Goal: Information Seeking & Learning: Learn about a topic

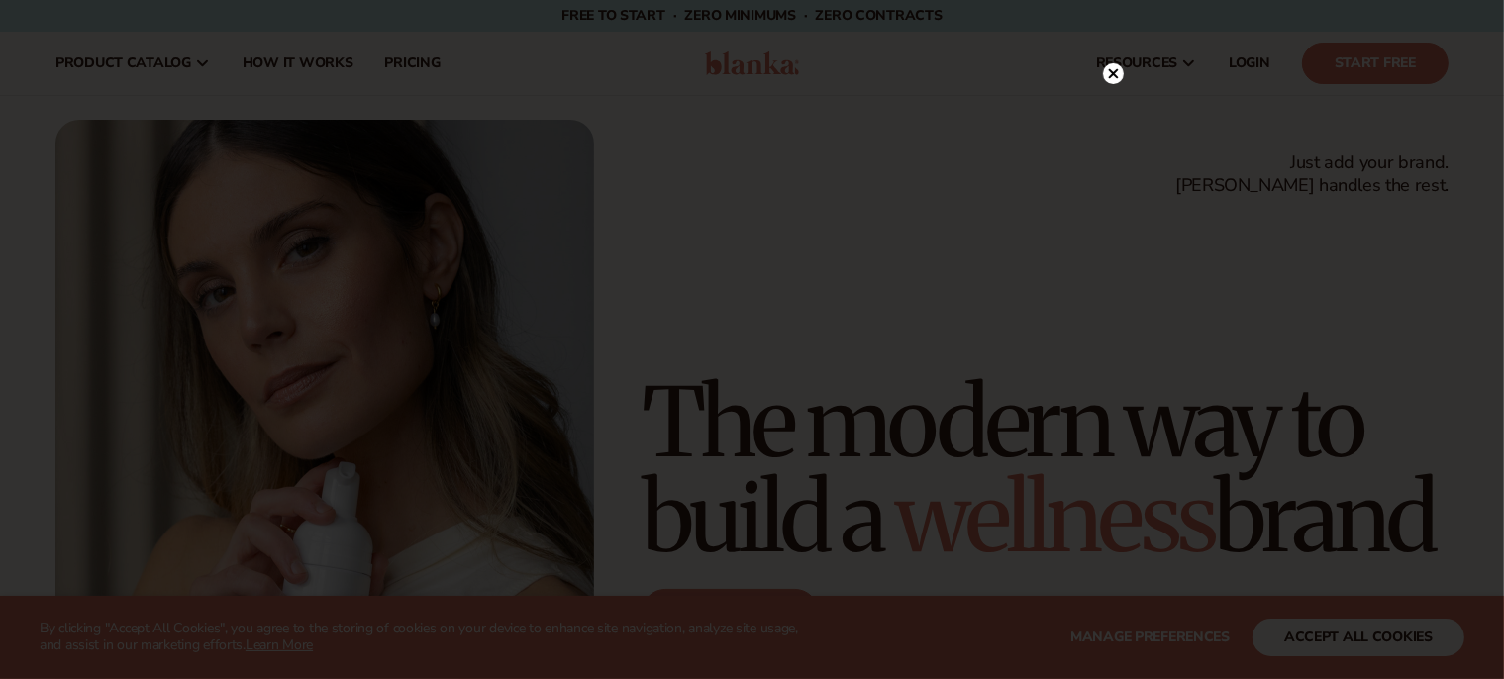
click at [1119, 72] on circle at bounding box center [1113, 73] width 21 height 21
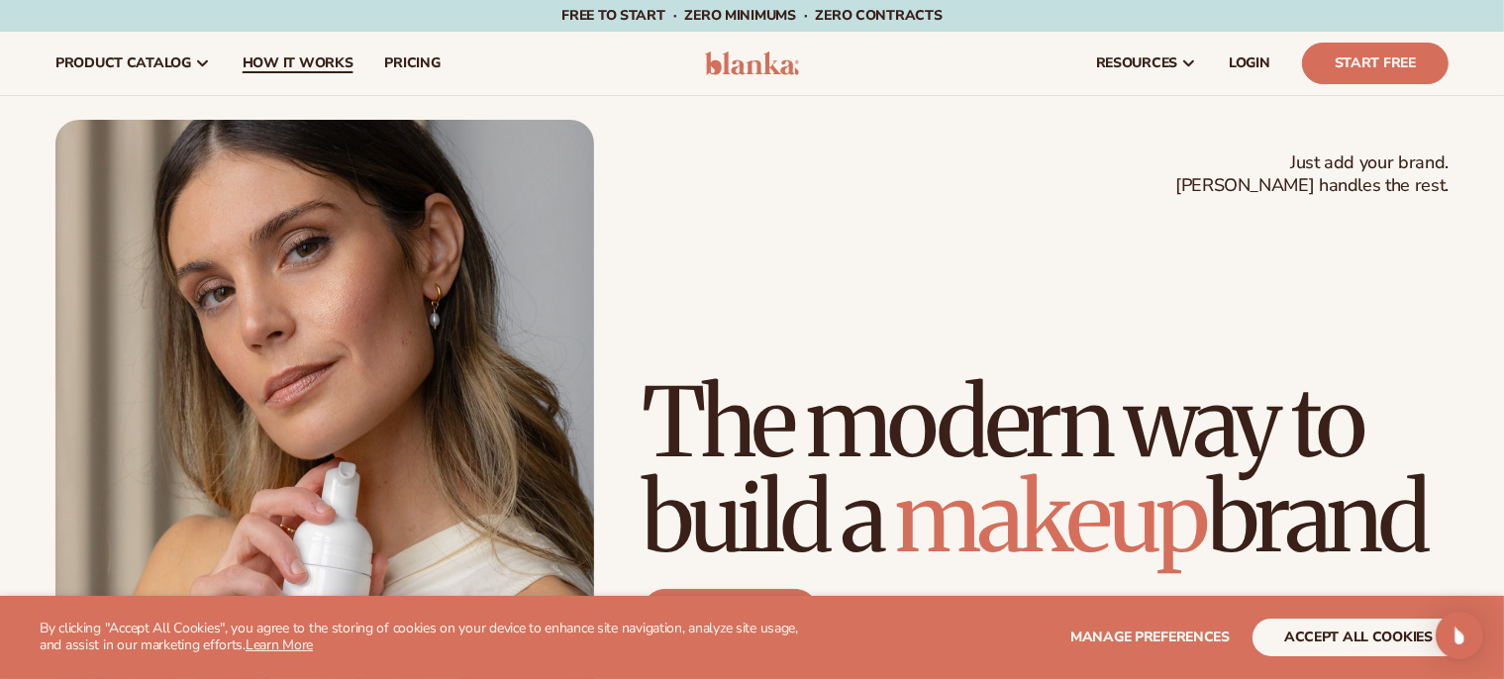
click at [333, 67] on span "How It Works" at bounding box center [298, 63] width 111 height 16
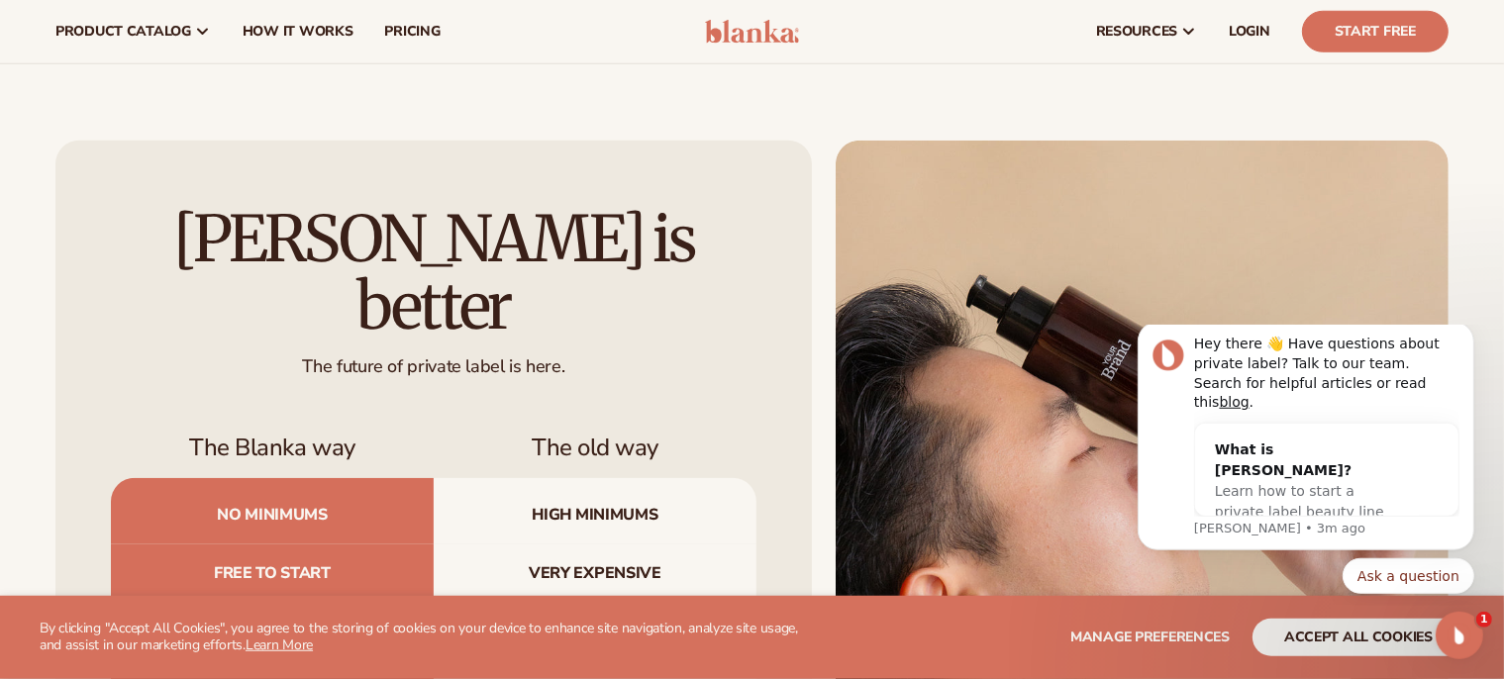
scroll to position [1820, 0]
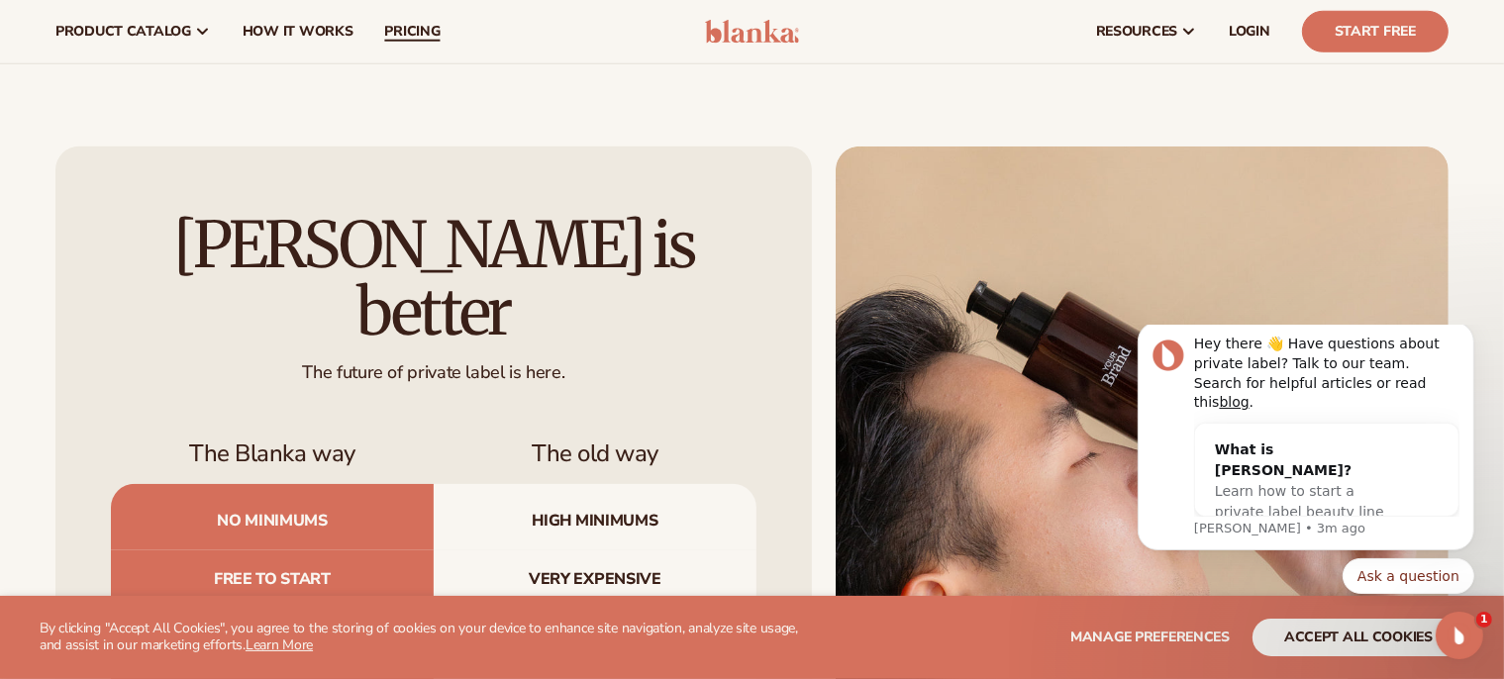
click at [411, 25] on span "pricing" at bounding box center [411, 32] width 55 height 16
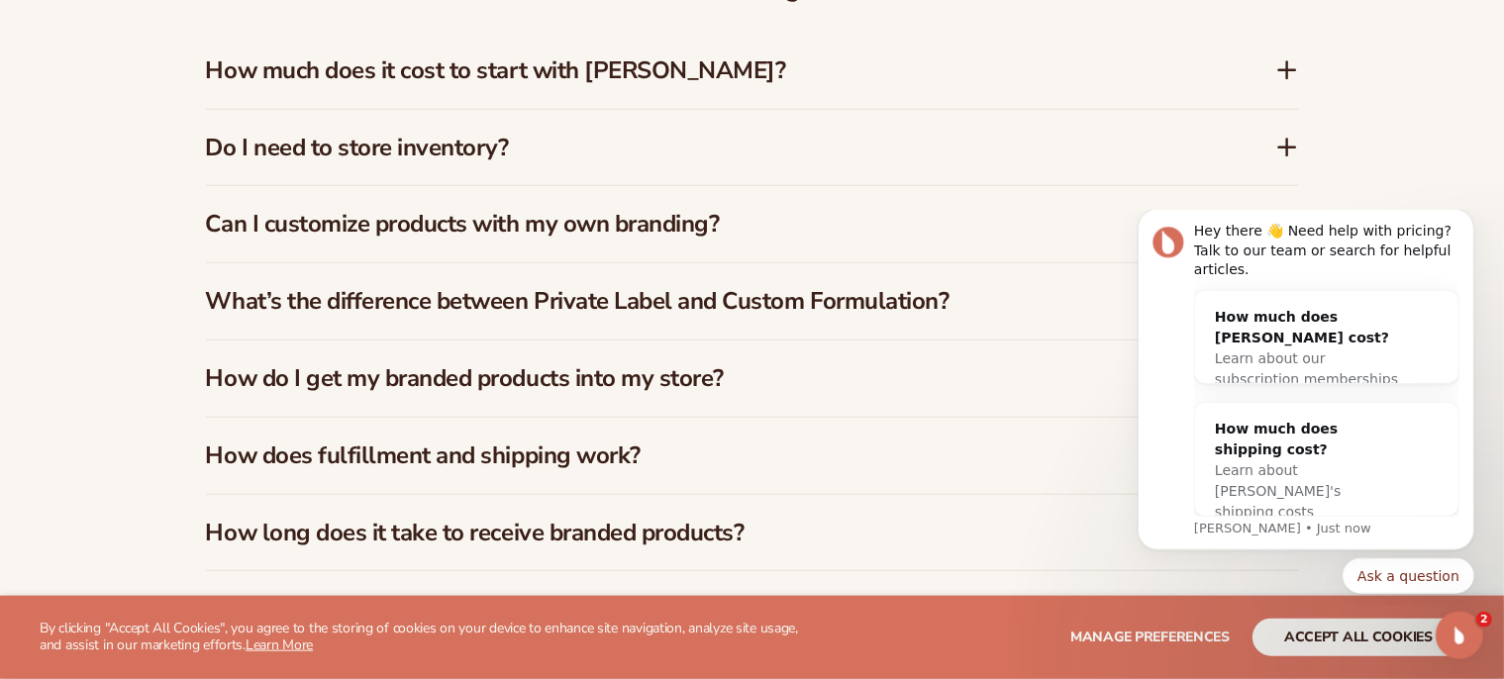
scroll to position [1893, 0]
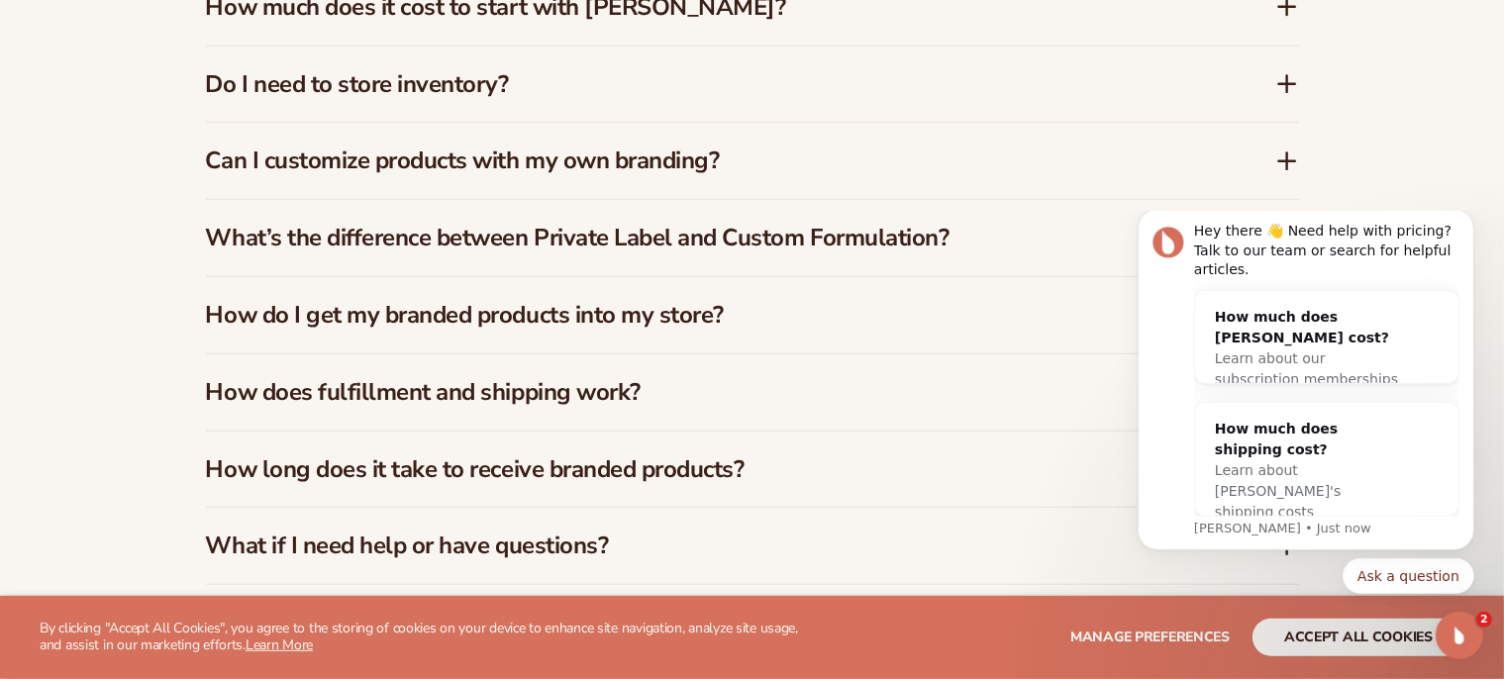
click at [645, 395] on h3 "How does fulfillment and shipping work?" at bounding box center [711, 392] width 1010 height 29
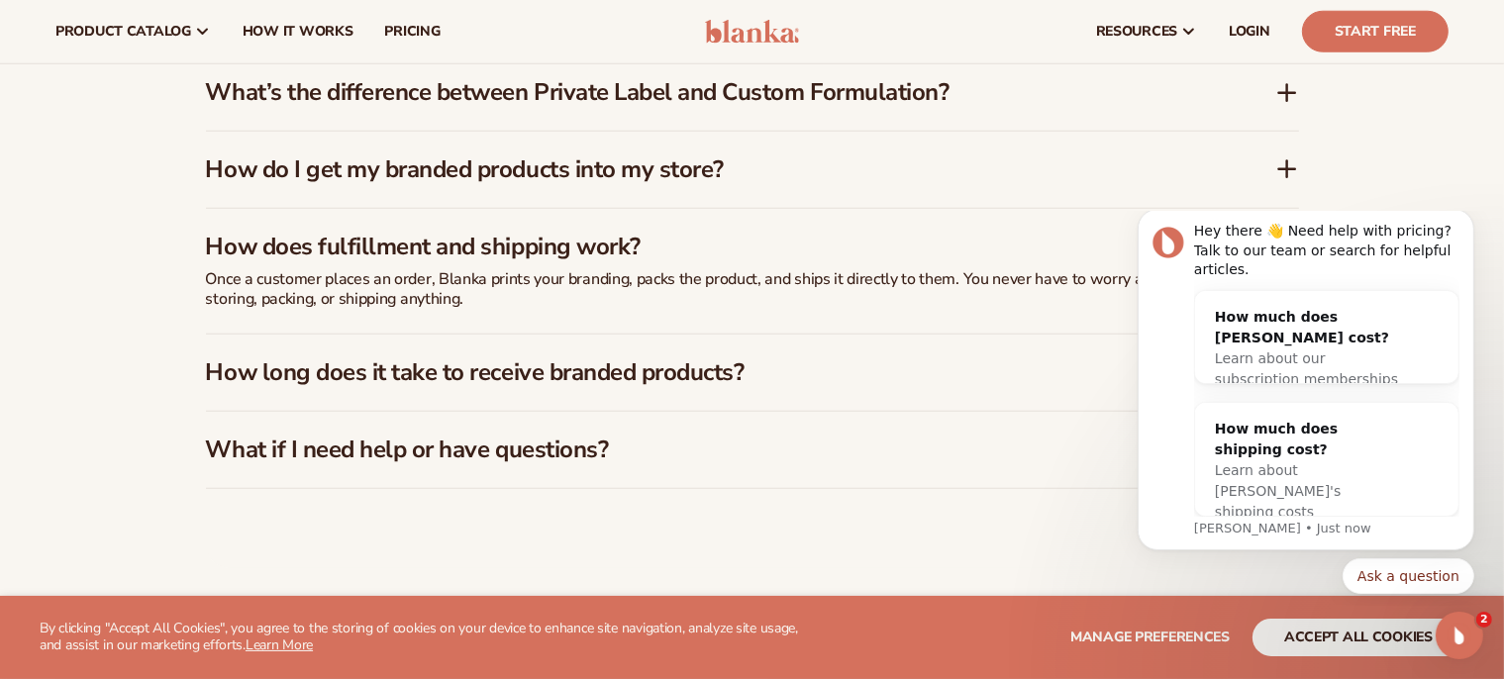
scroll to position [2034, 0]
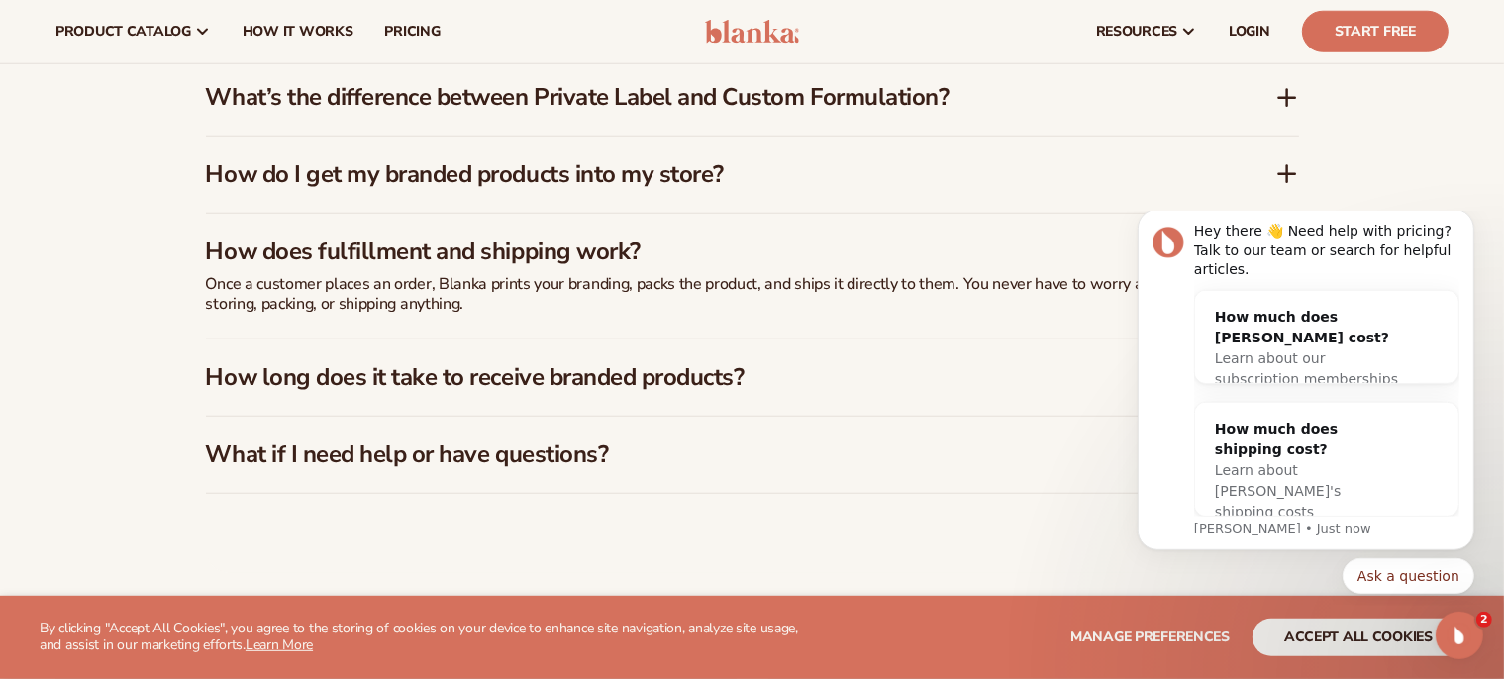
click at [696, 180] on h3 "How do I get my branded products into my store?" at bounding box center [711, 174] width 1010 height 29
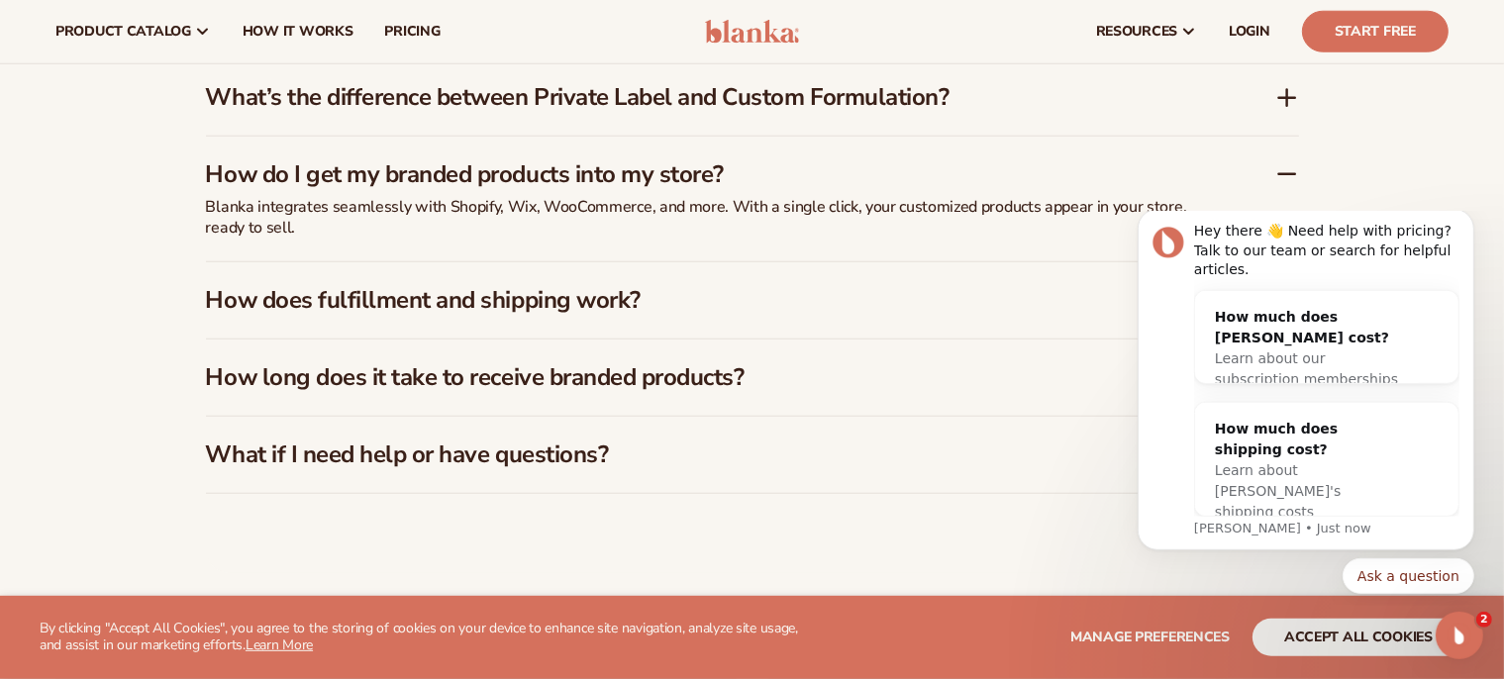
click at [565, 110] on h3 "What’s the difference between Private Label and Custom Formulation?" at bounding box center [711, 97] width 1010 height 29
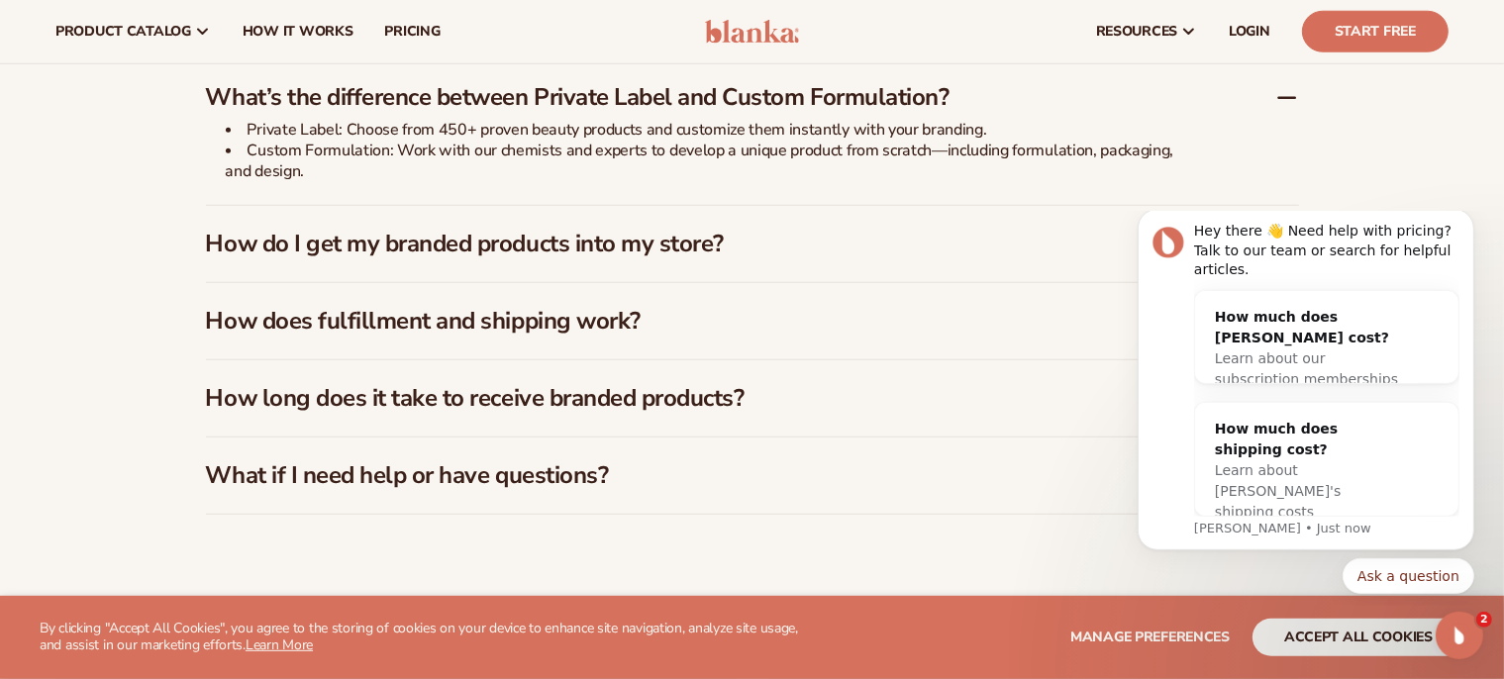
click at [591, 403] on h3 "How long does it take to receive branded products?" at bounding box center [711, 398] width 1010 height 29
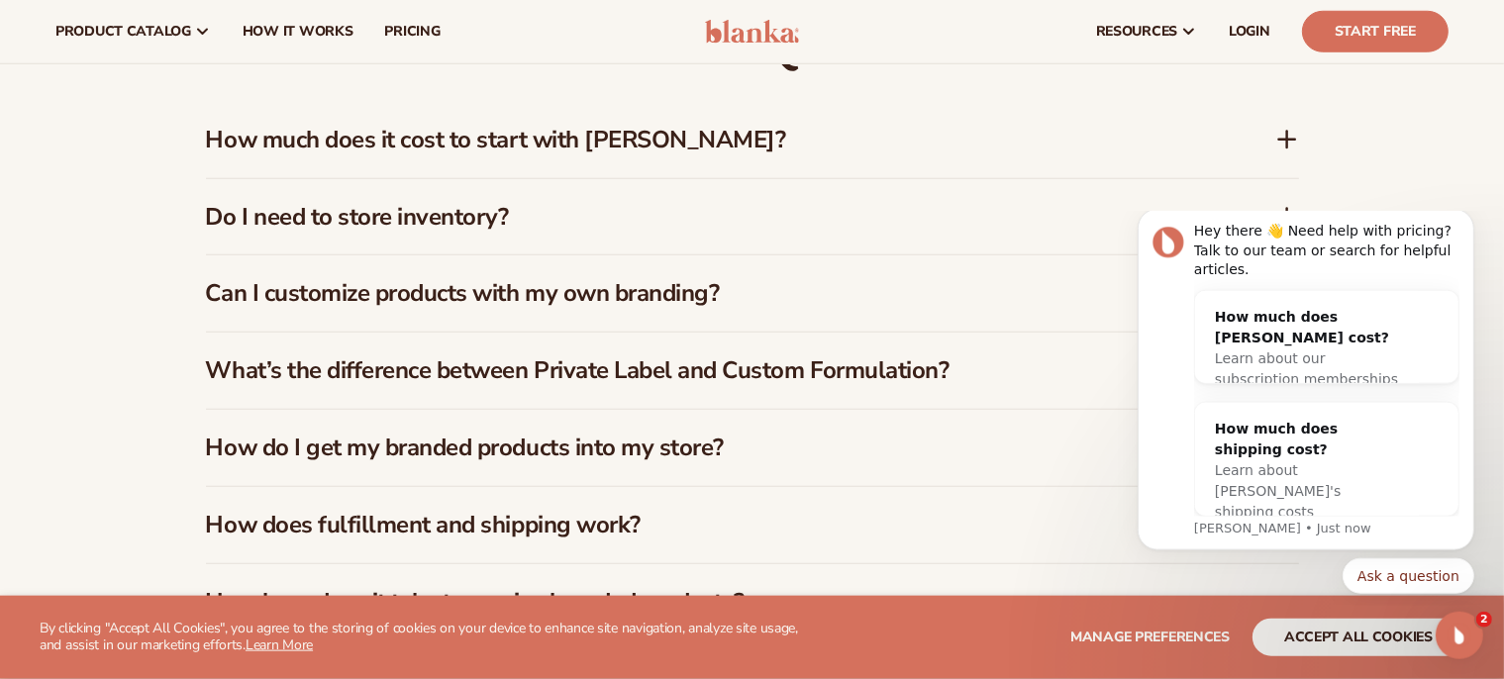
scroll to position [1747, 0]
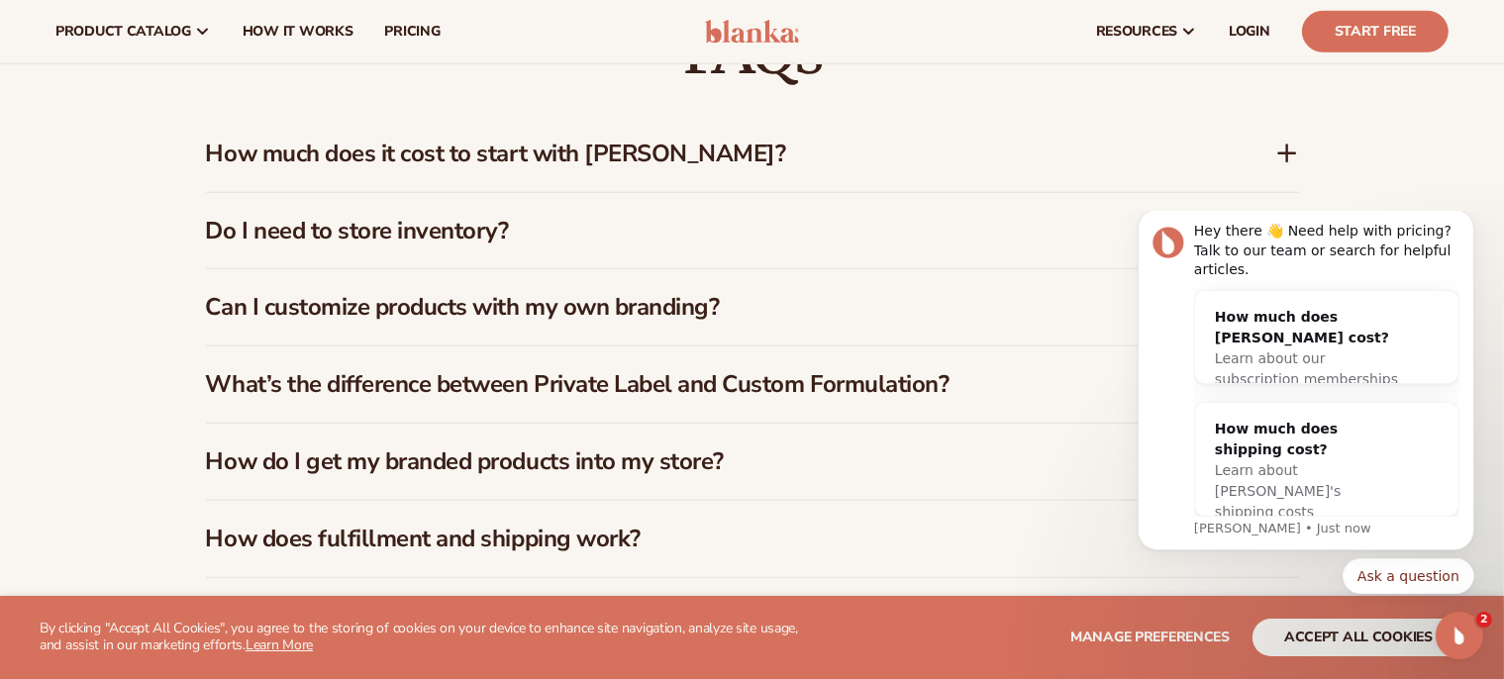
click at [481, 233] on h3 "Do I need to store inventory?" at bounding box center [711, 231] width 1010 height 29
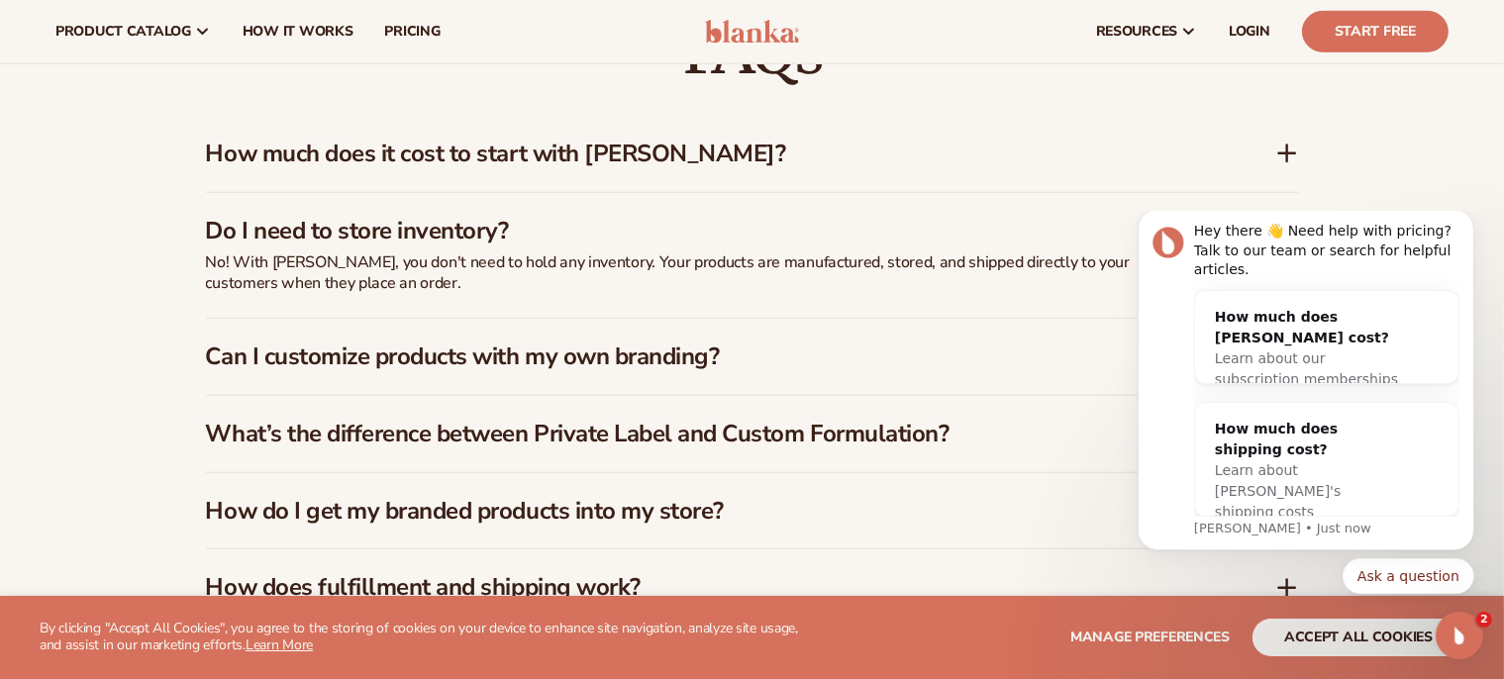
drag, startPoint x: 1511, startPoint y: 369, endPoint x: 1504, endPoint y: 337, distance: 33.4
click at [1462, 221] on icon "Dismiss notification" at bounding box center [1467, 215] width 11 height 11
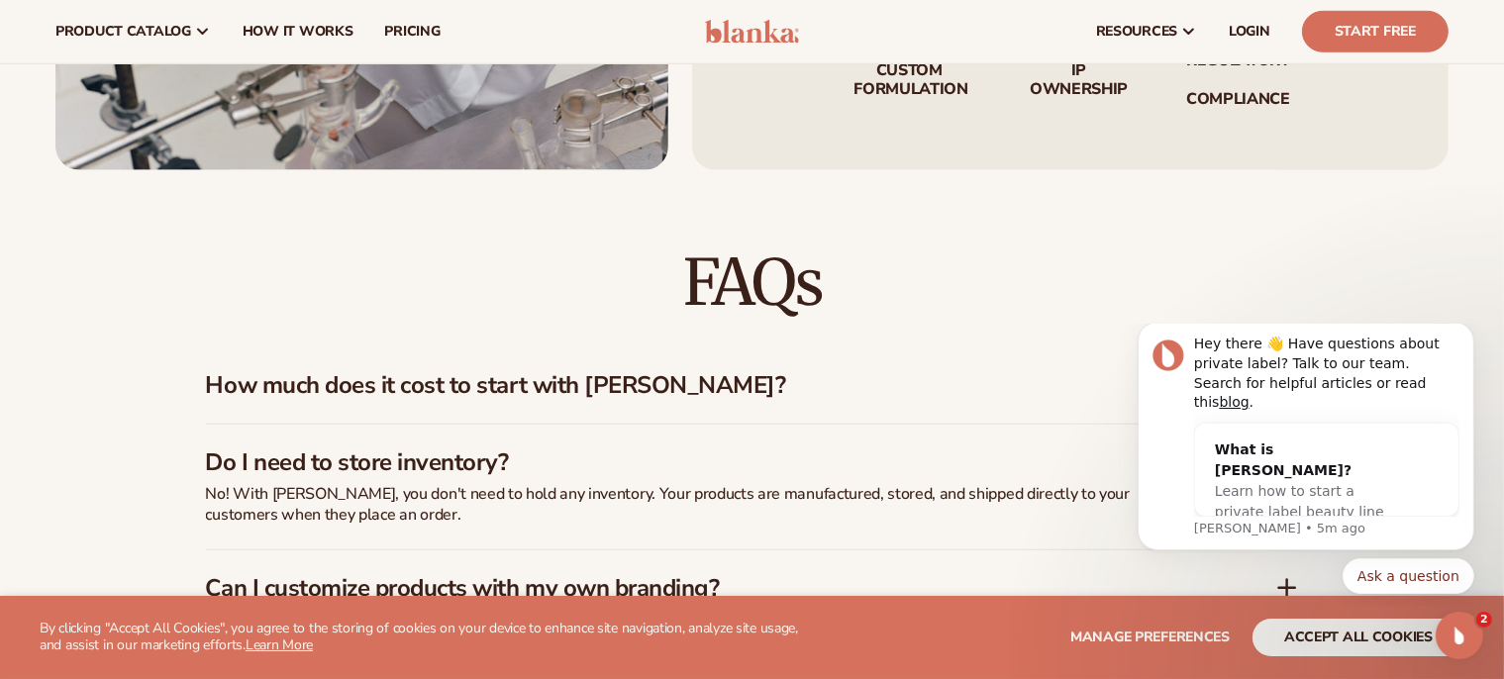
scroll to position [1510, 0]
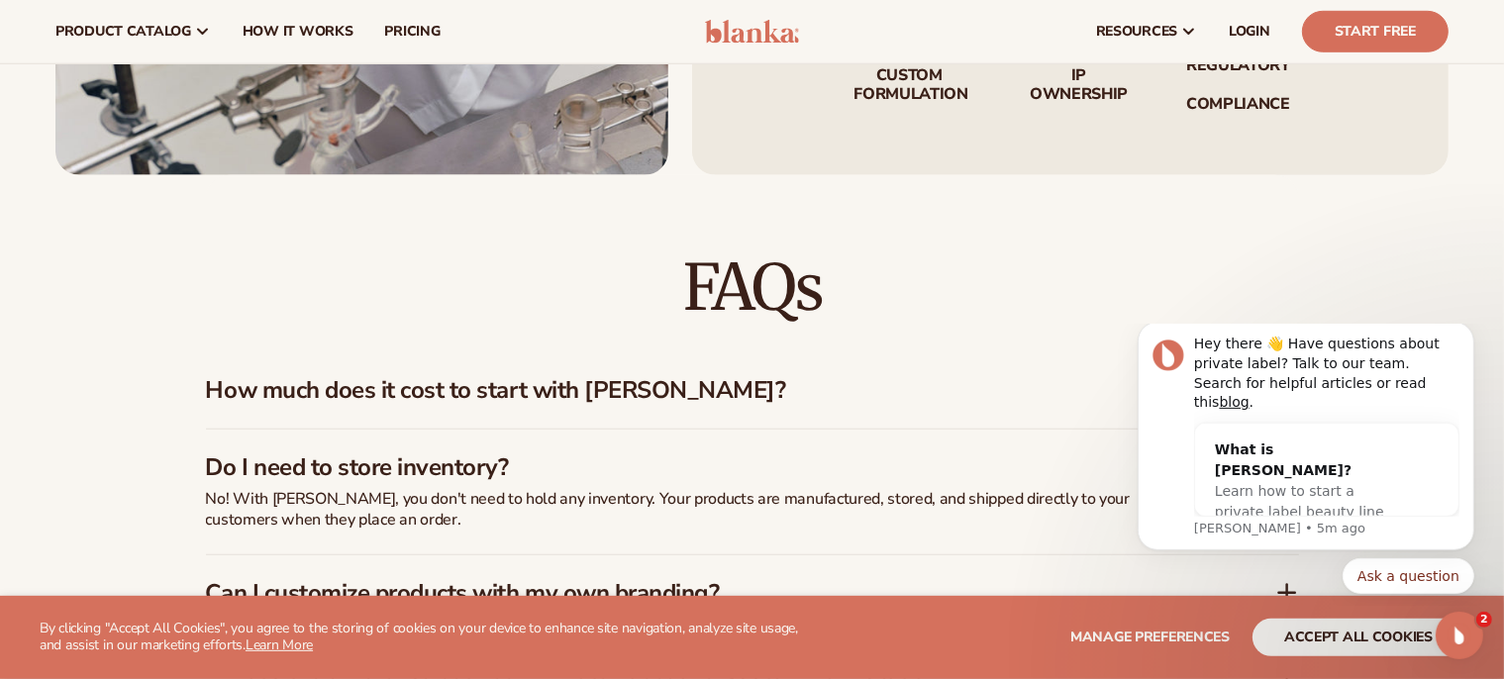
click at [735, 393] on h3 "How much does it cost to start with Blanka?" at bounding box center [711, 390] width 1010 height 29
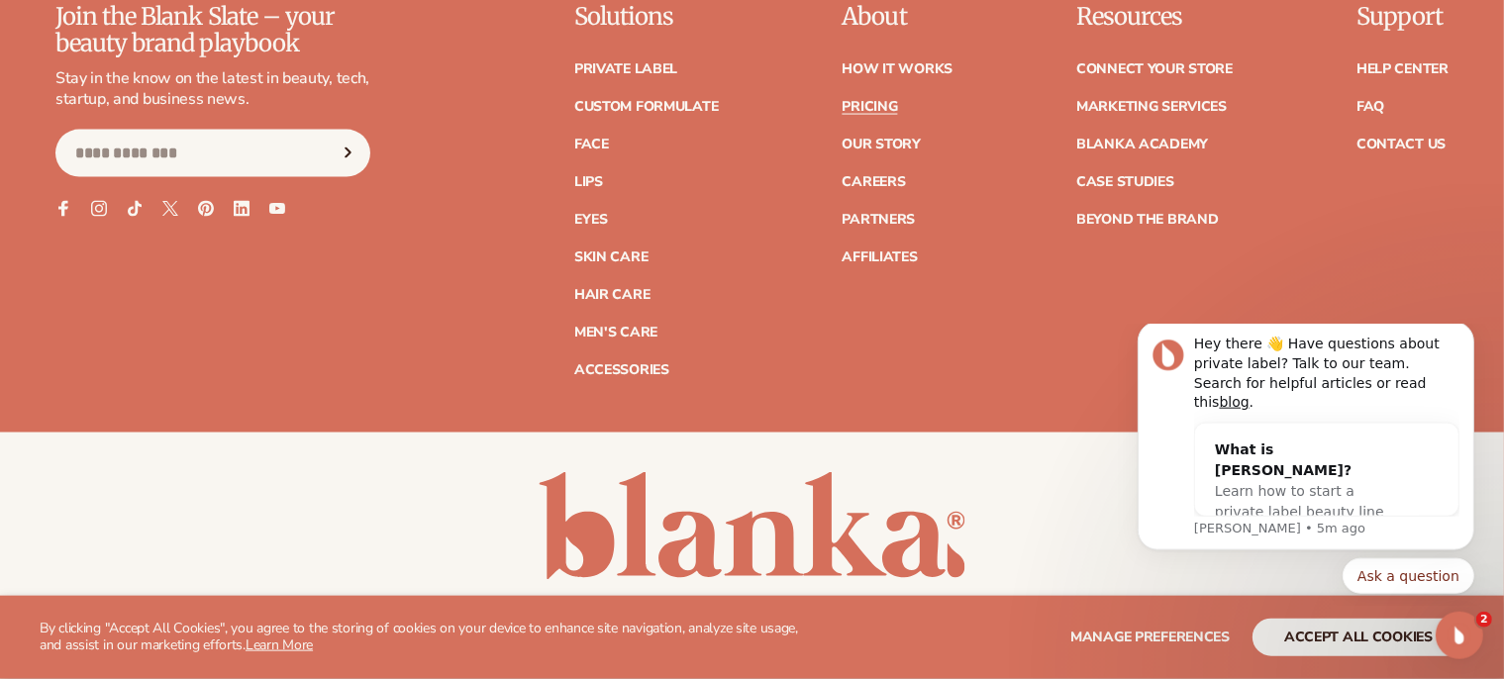
scroll to position [3151, 0]
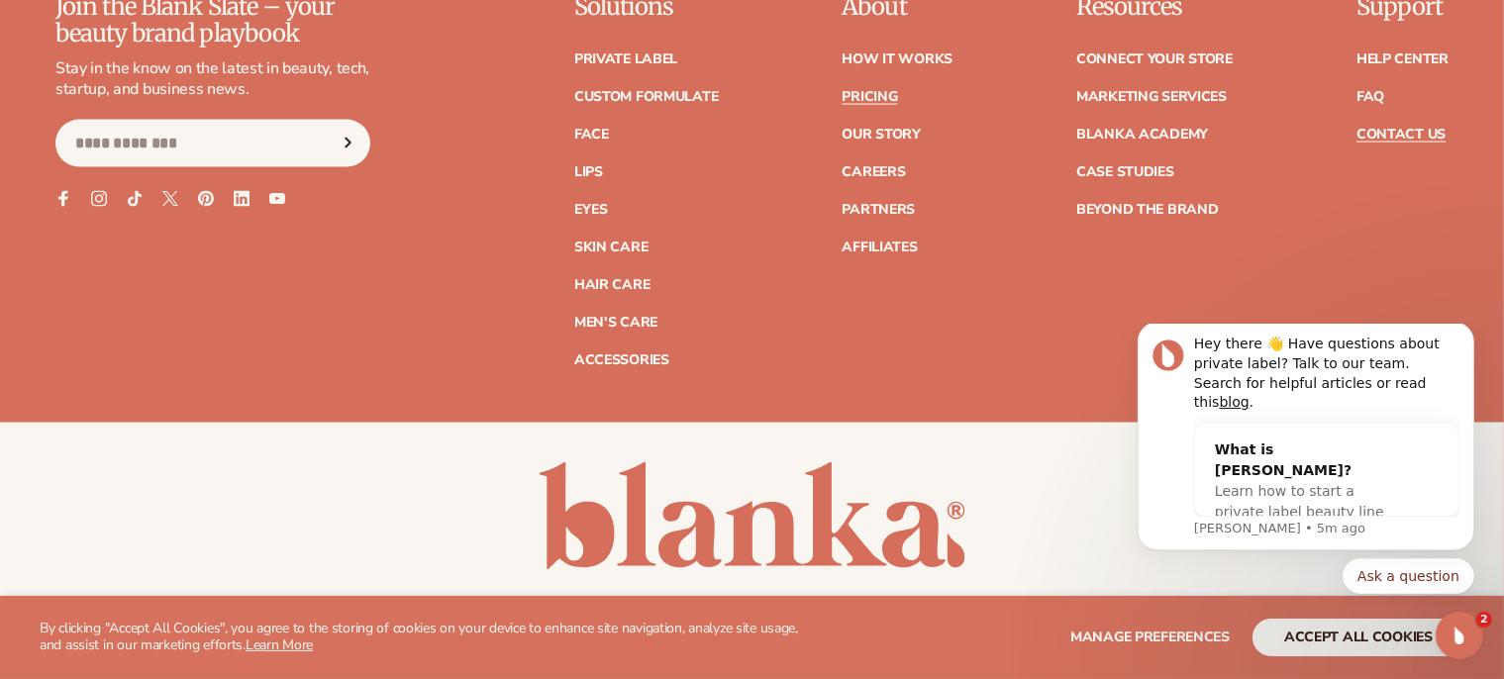
click at [1384, 130] on link "Contact Us" at bounding box center [1401, 135] width 89 height 14
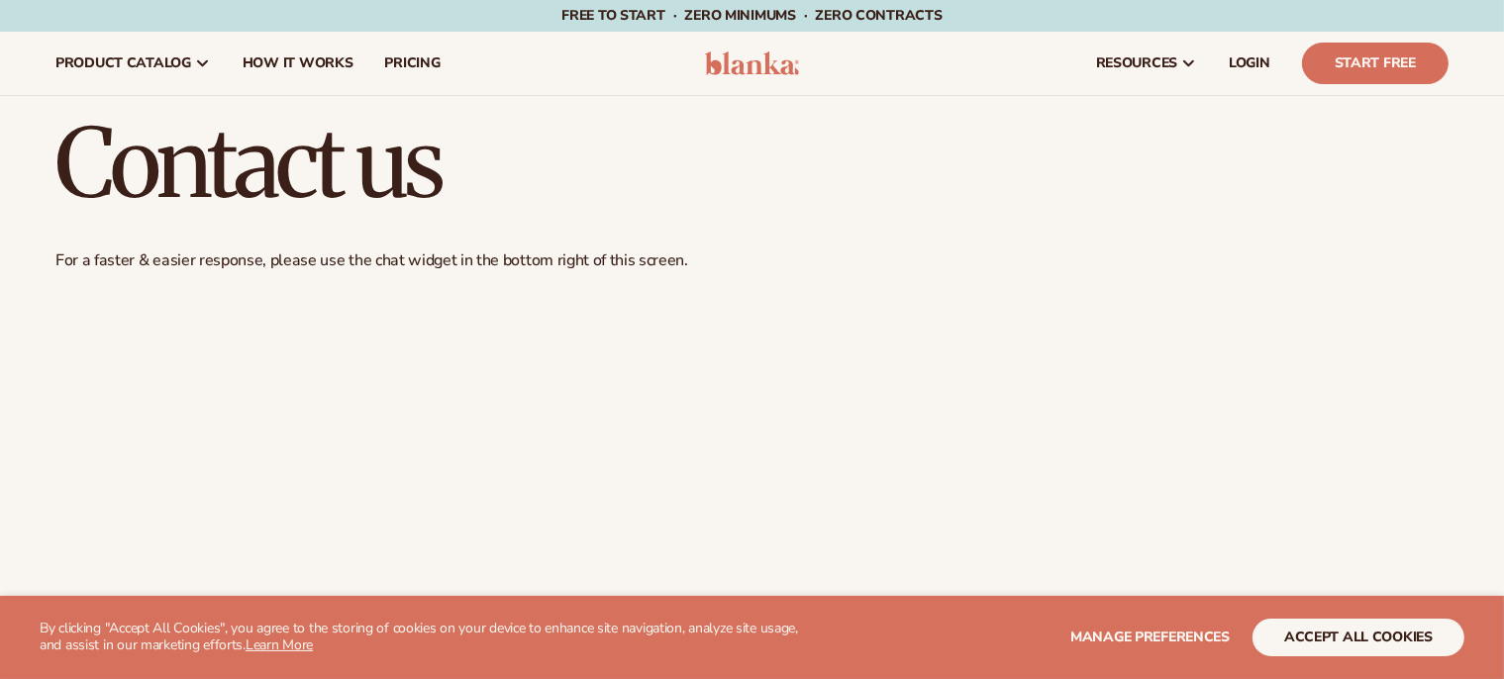
scroll to position [560, 0]
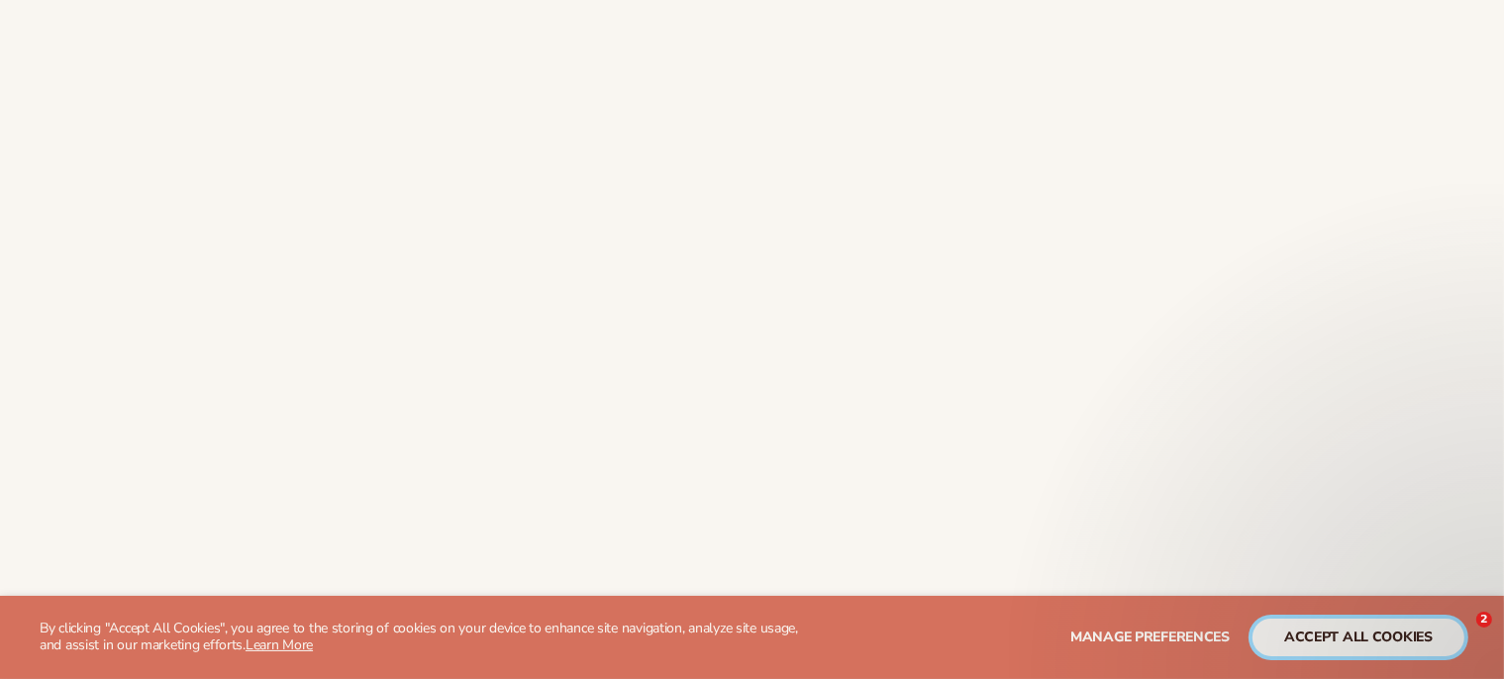
click at [1355, 637] on button "accept all cookies" at bounding box center [1359, 638] width 212 height 38
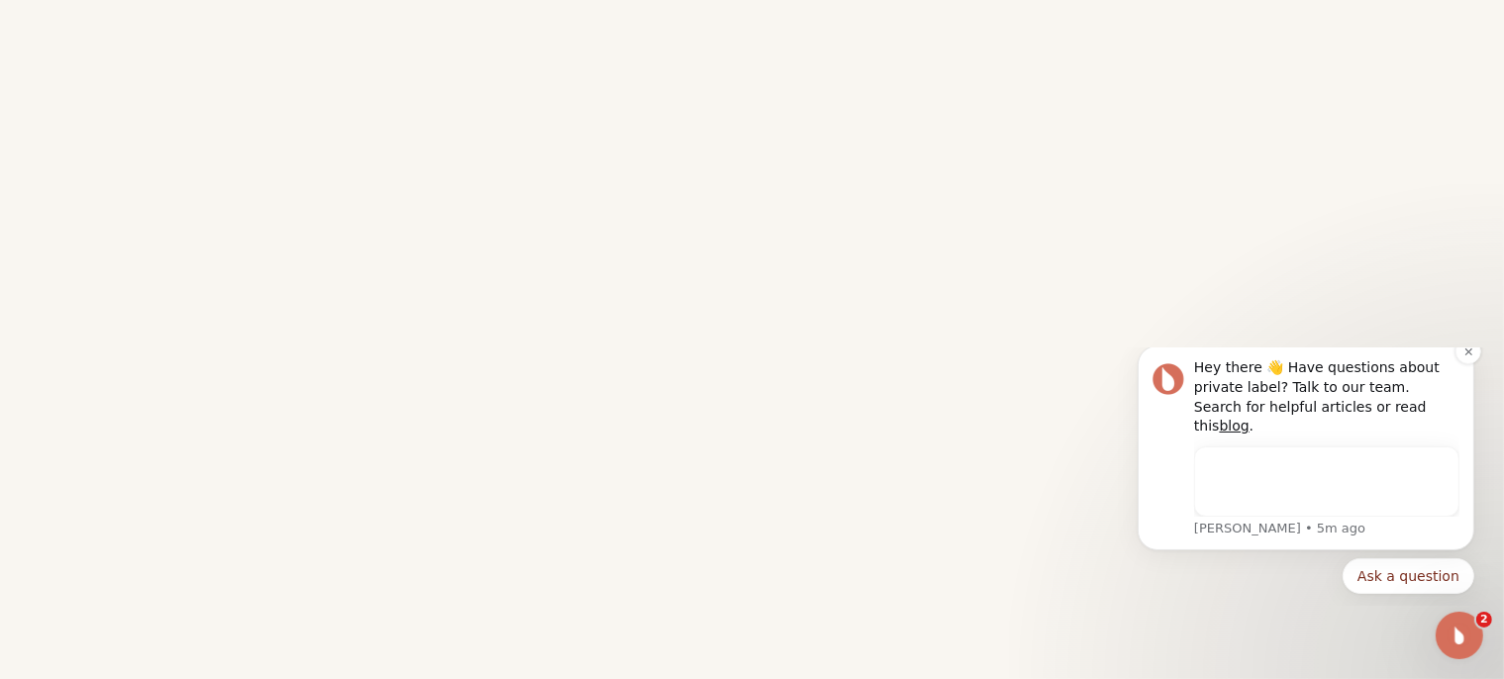
scroll to position [0, 0]
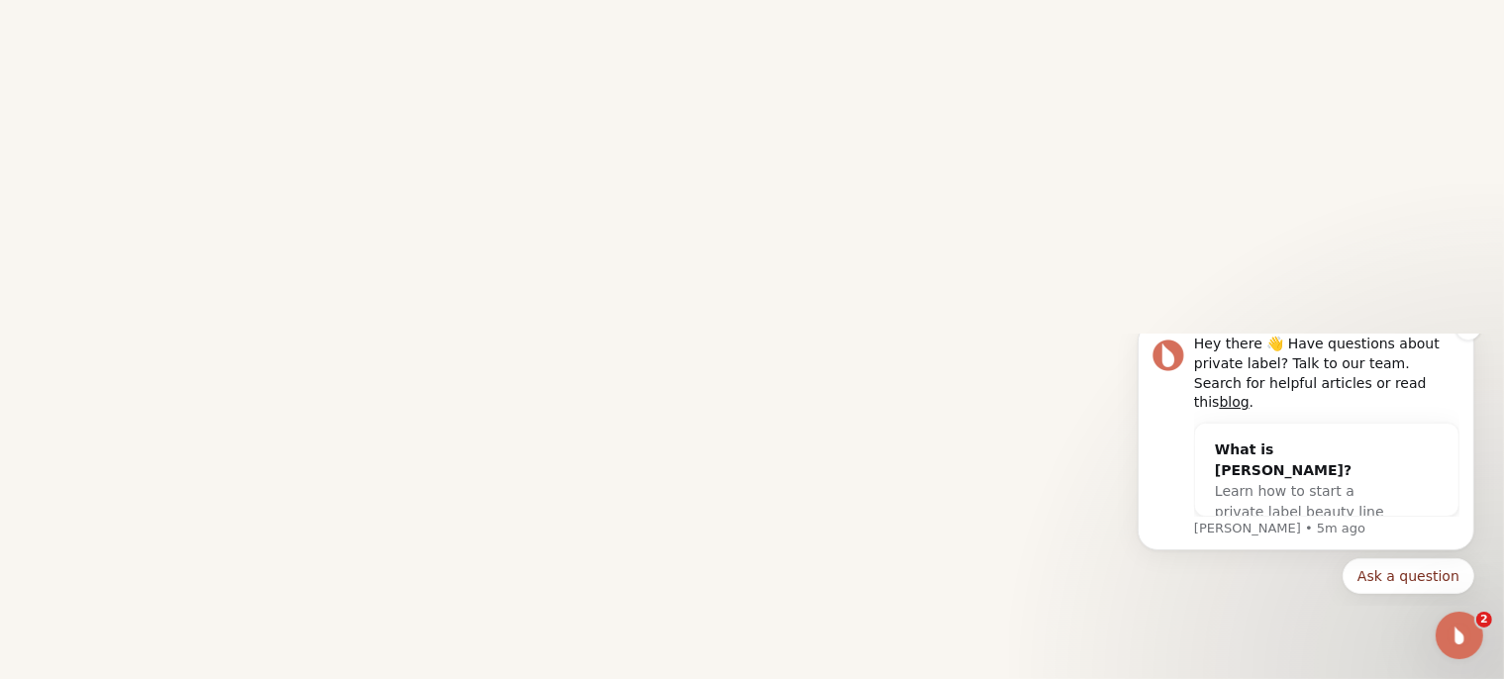
click at [1468, 380] on div "Hey there 👋 Have questions about private label? Talk to our team. Search for he…" at bounding box center [1305, 435] width 337 height 229
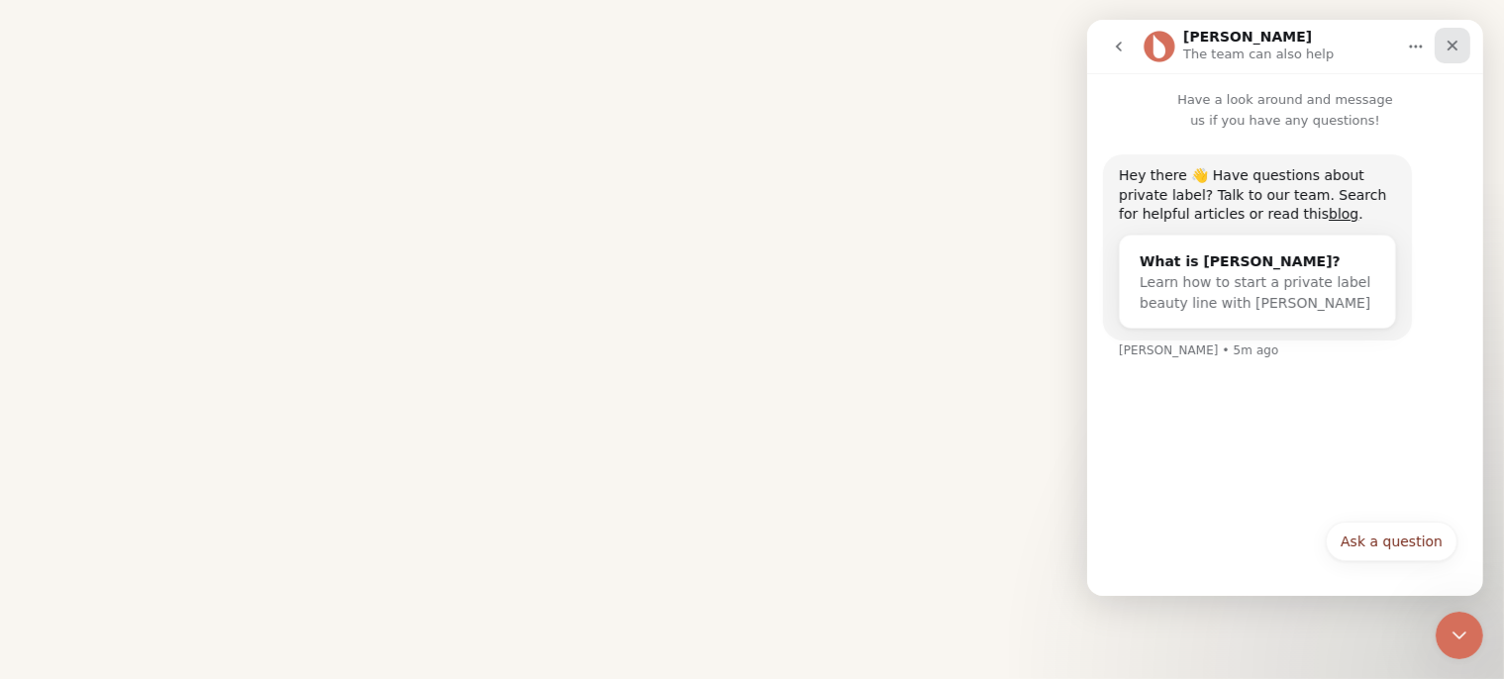
click at [1454, 45] on icon "Close" at bounding box center [1452, 46] width 11 height 11
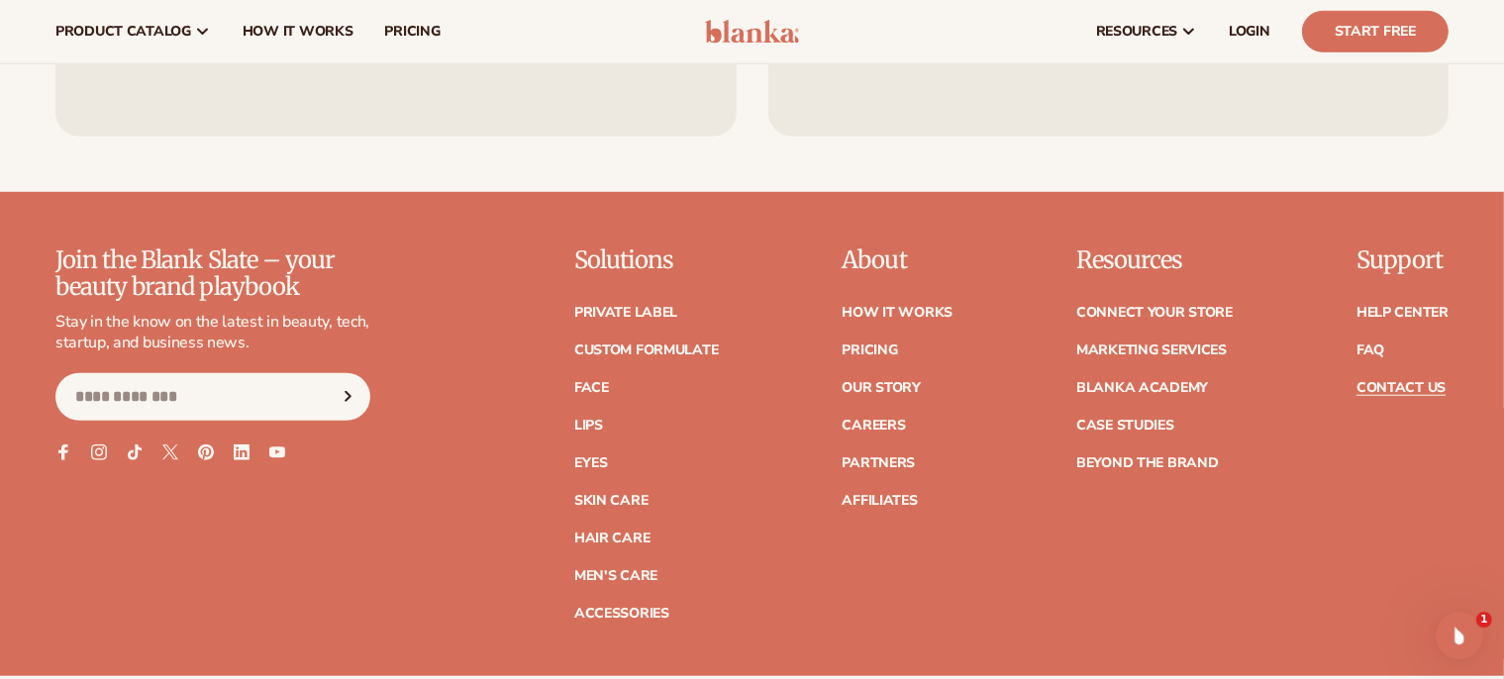
scroll to position [1596, 0]
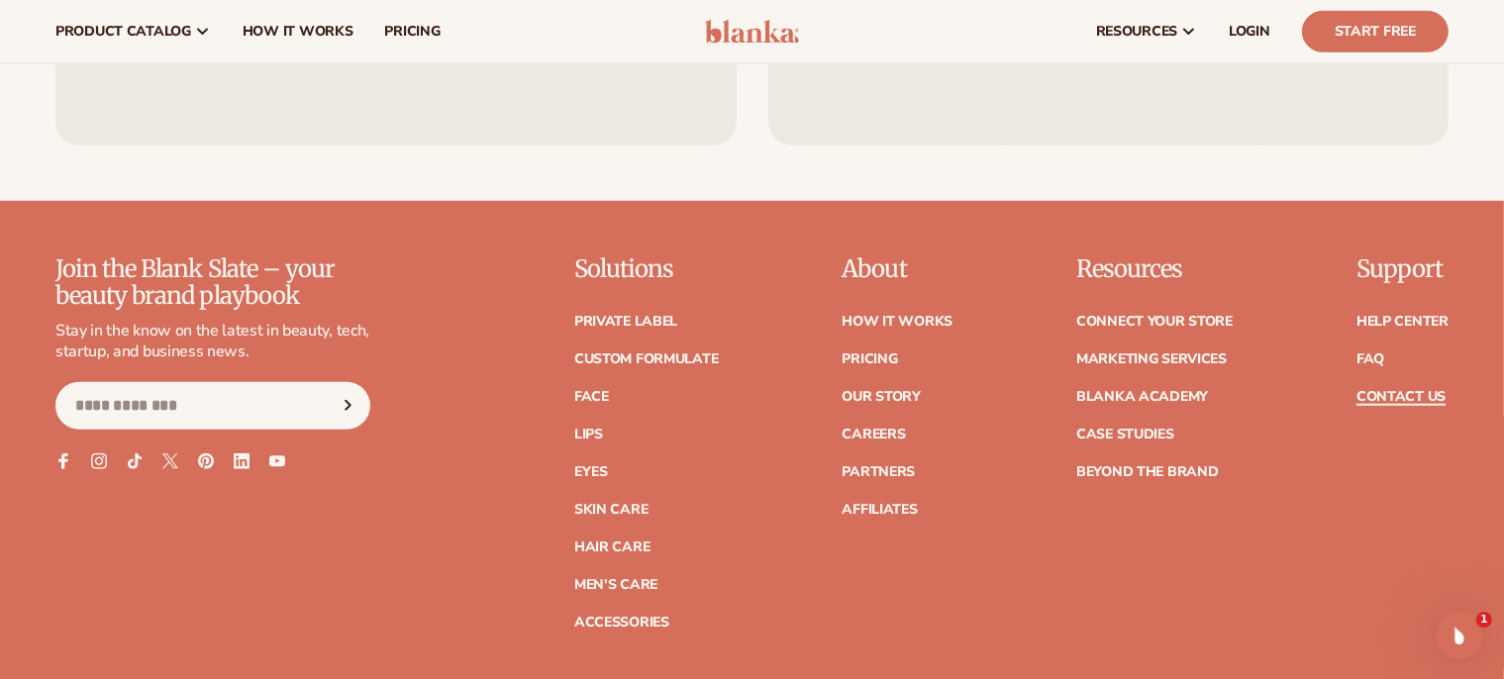
click at [1417, 401] on link "Contact Us" at bounding box center [1401, 397] width 89 height 14
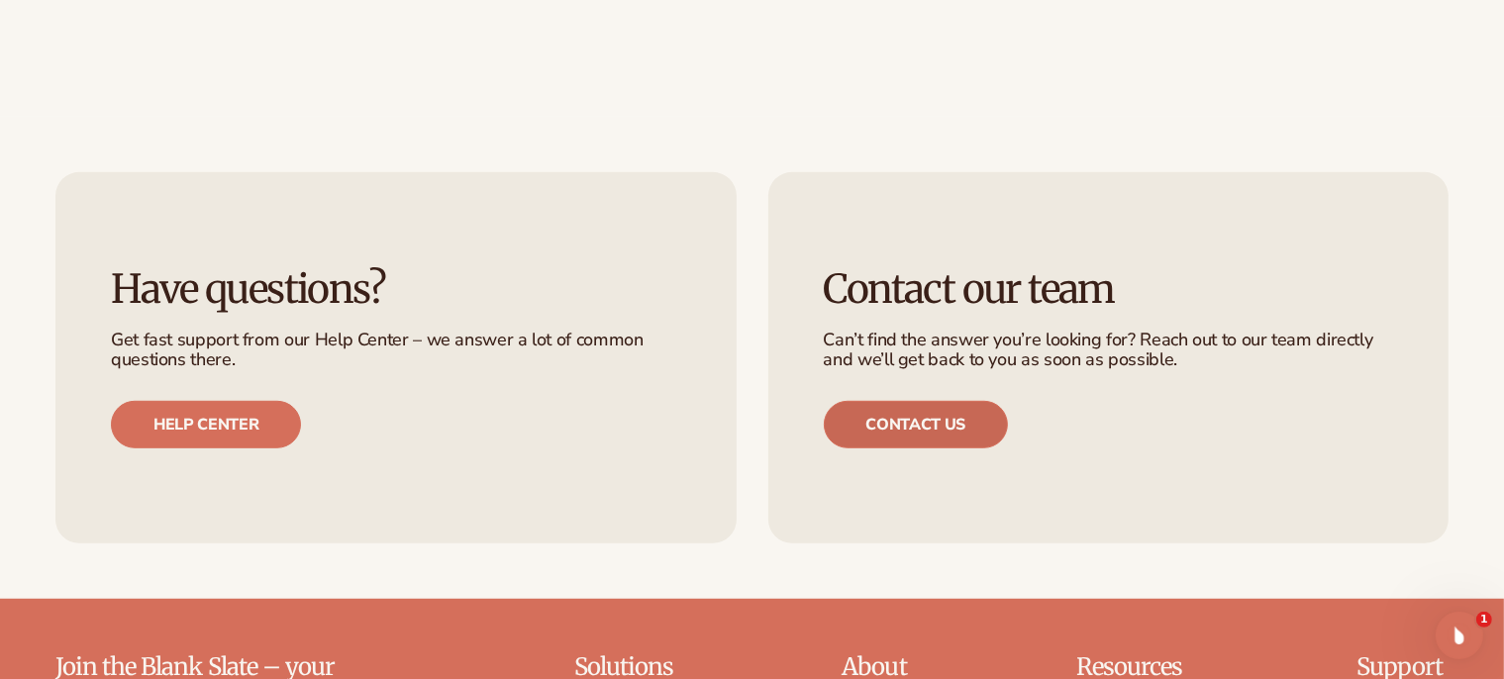
click at [925, 409] on link "Contact us" at bounding box center [916, 425] width 185 height 48
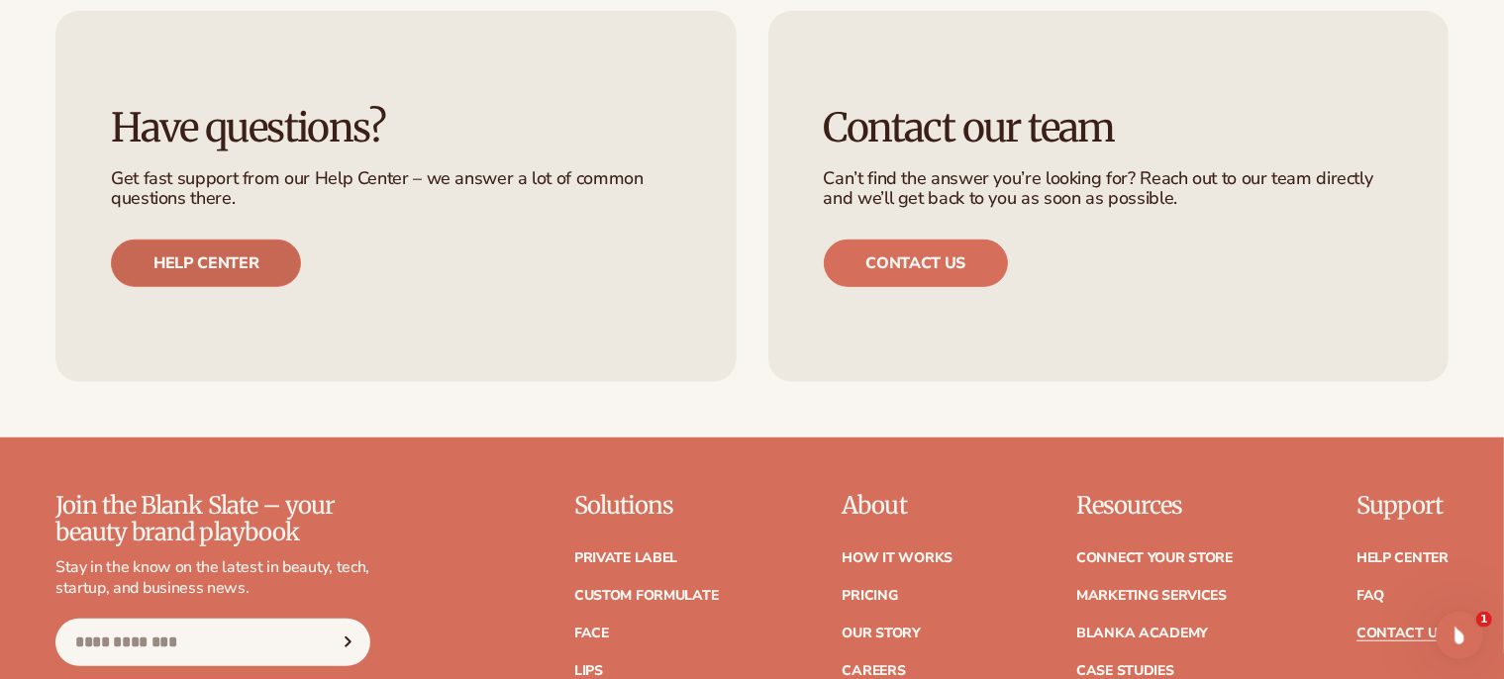
click at [158, 253] on link "Help center" at bounding box center [206, 264] width 190 height 48
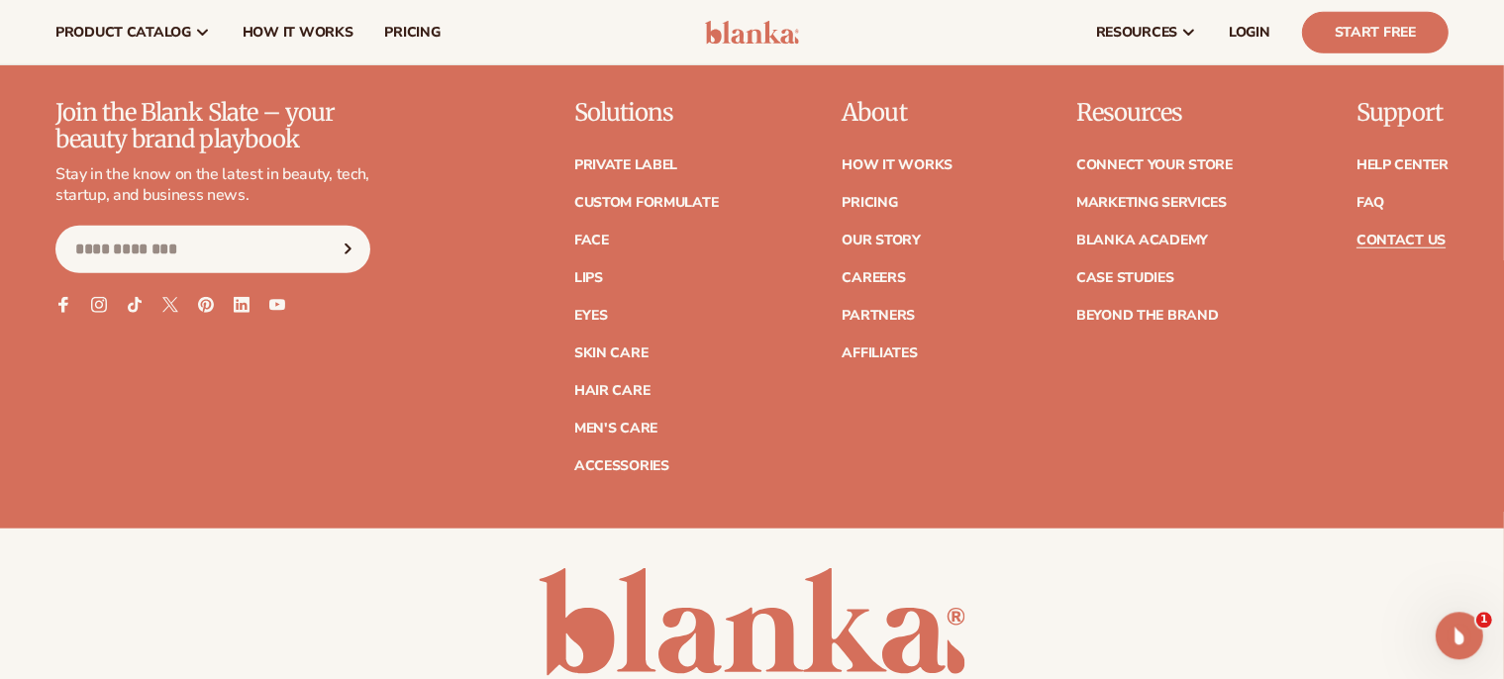
scroll to position [1674, 0]
